Goal: Complete application form

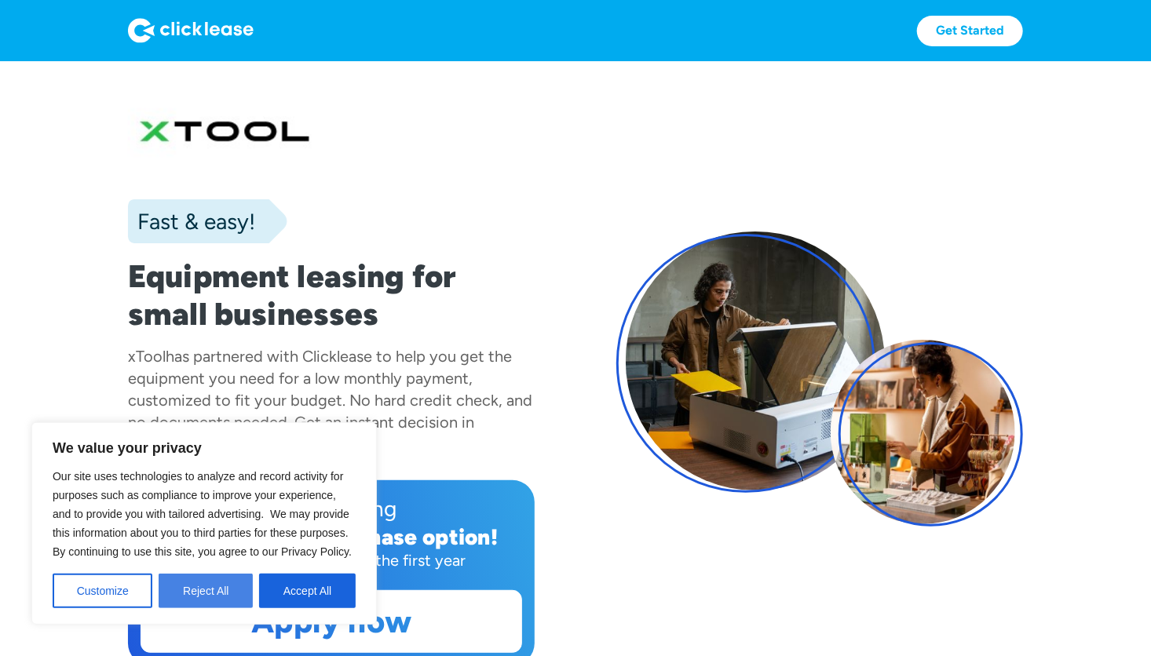
click at [203, 586] on button "Reject All" at bounding box center [206, 591] width 94 height 35
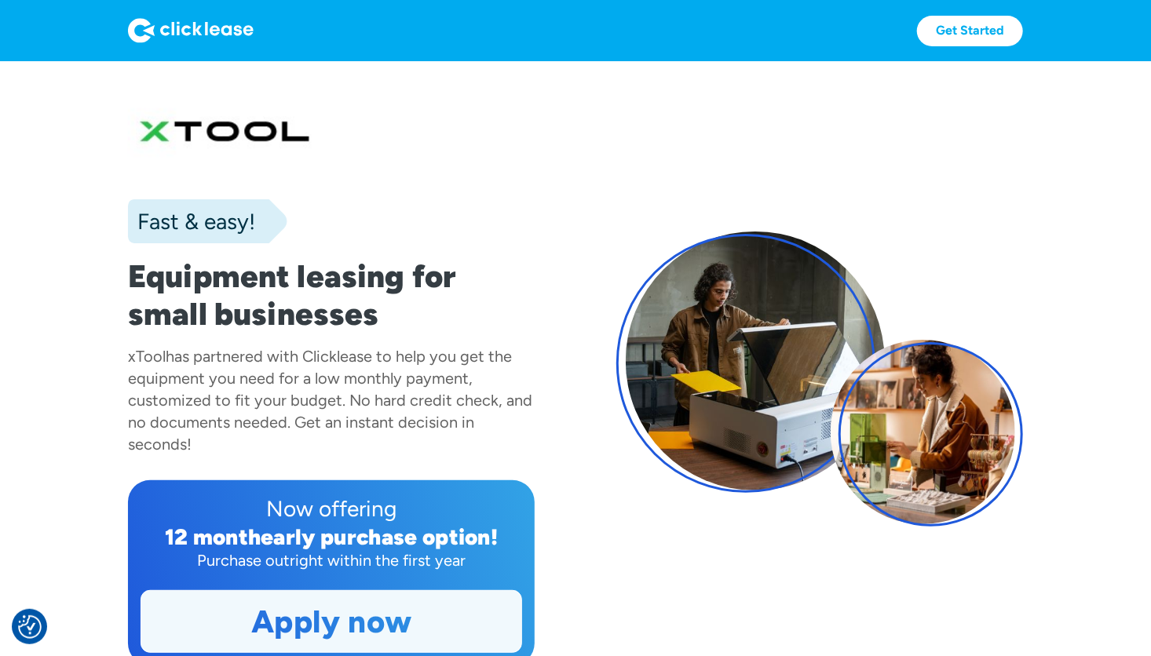
click at [301, 618] on link "Apply now" at bounding box center [331, 621] width 380 height 61
